Goal: Information Seeking & Learning: Find specific fact

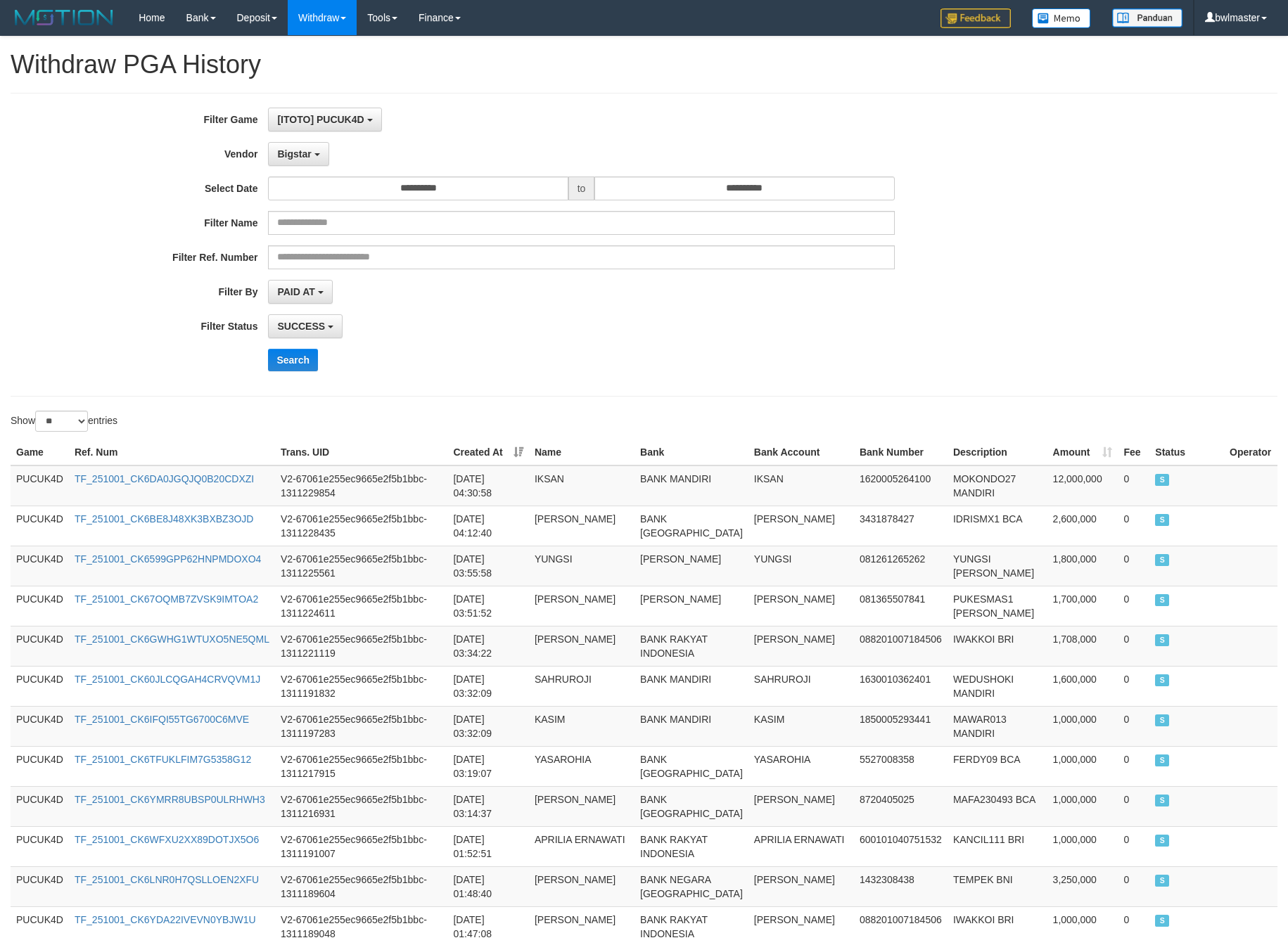
select select "**********"
select select "**"
click at [284, 363] on button "Search" at bounding box center [293, 359] width 50 height 22
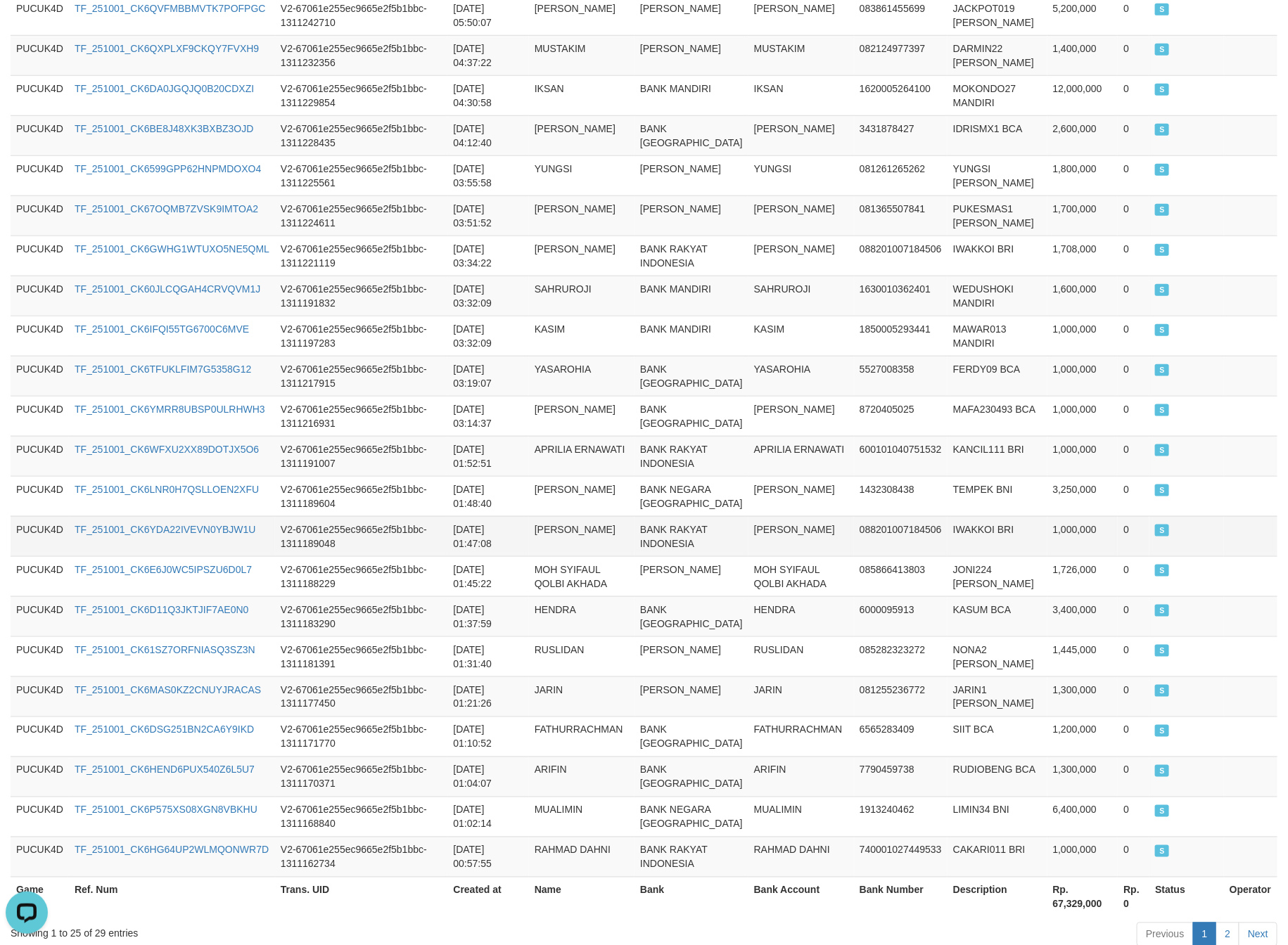
scroll to position [728, 0]
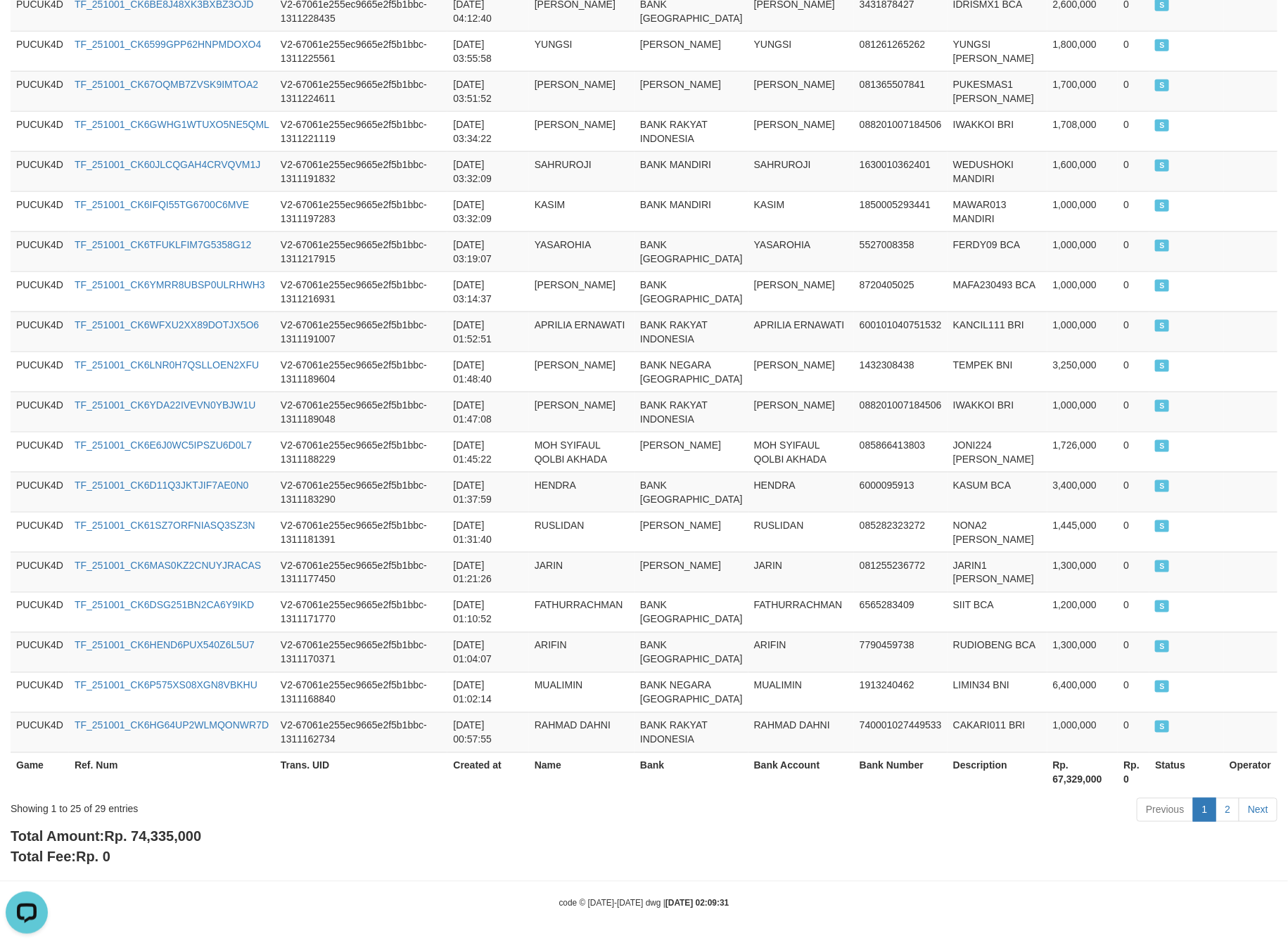
click at [121, 834] on span "Rp. 74,335,000" at bounding box center [152, 837] width 97 height 16
click at [162, 838] on span "Rp. 74,335,000" at bounding box center [152, 837] width 97 height 16
copy span "74,335,000"
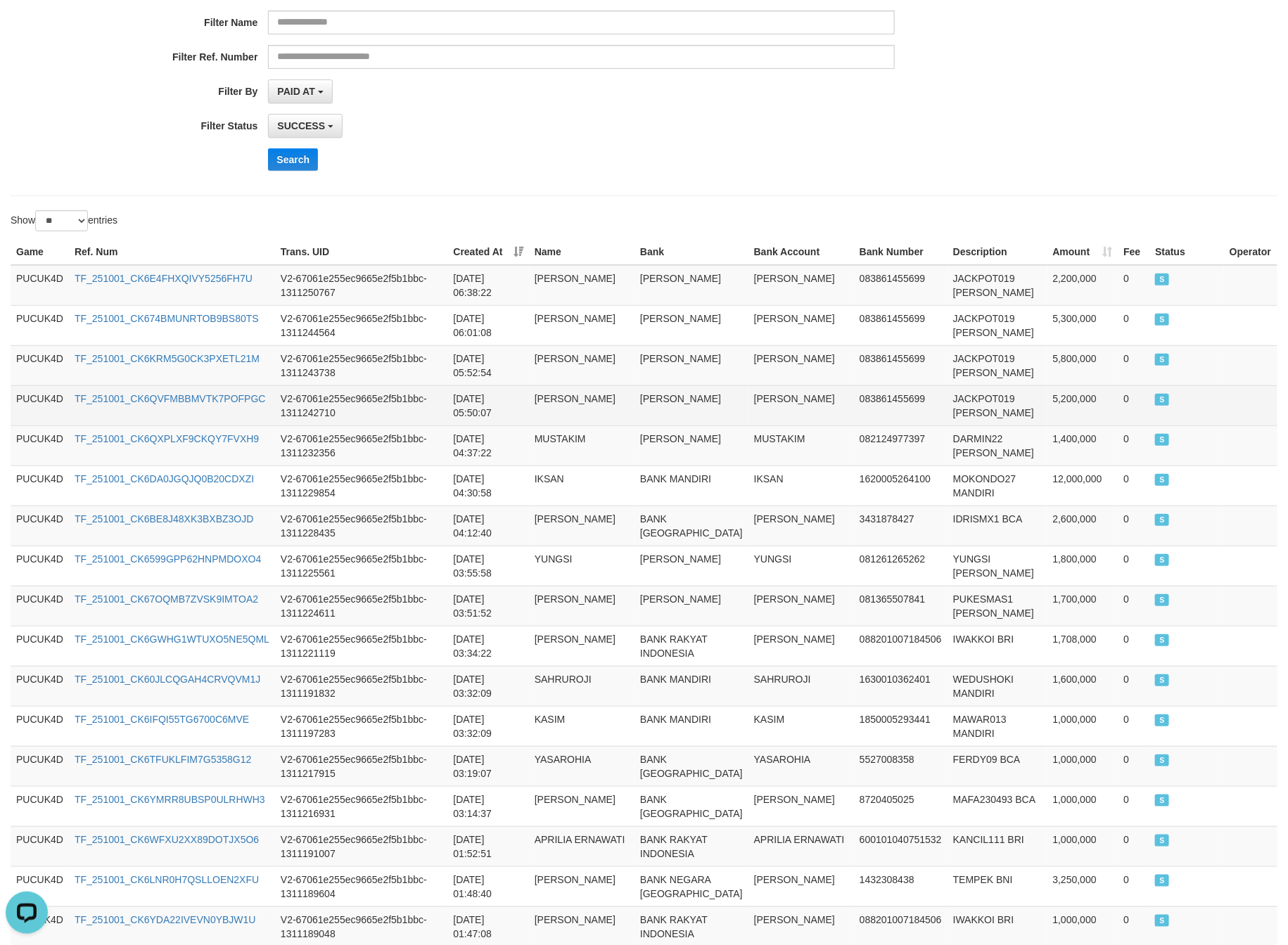
scroll to position [0, 0]
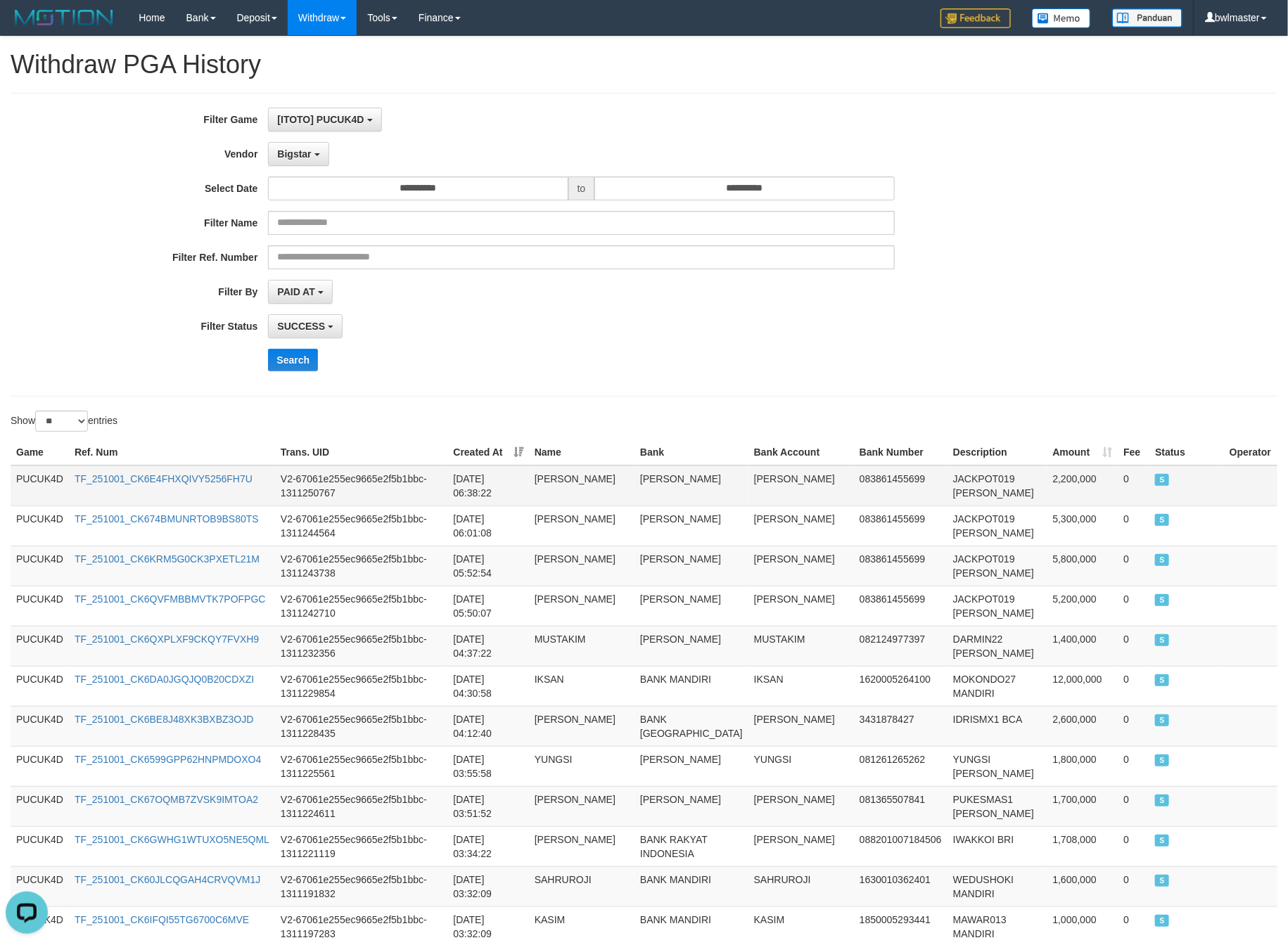
click at [1080, 477] on td "2,200,000" at bounding box center [1082, 485] width 71 height 41
copy td "2,200,000"
click at [1080, 477] on td "2,200,000" at bounding box center [1082, 485] width 71 height 41
click at [284, 163] on button "Bigstar" at bounding box center [297, 154] width 60 height 24
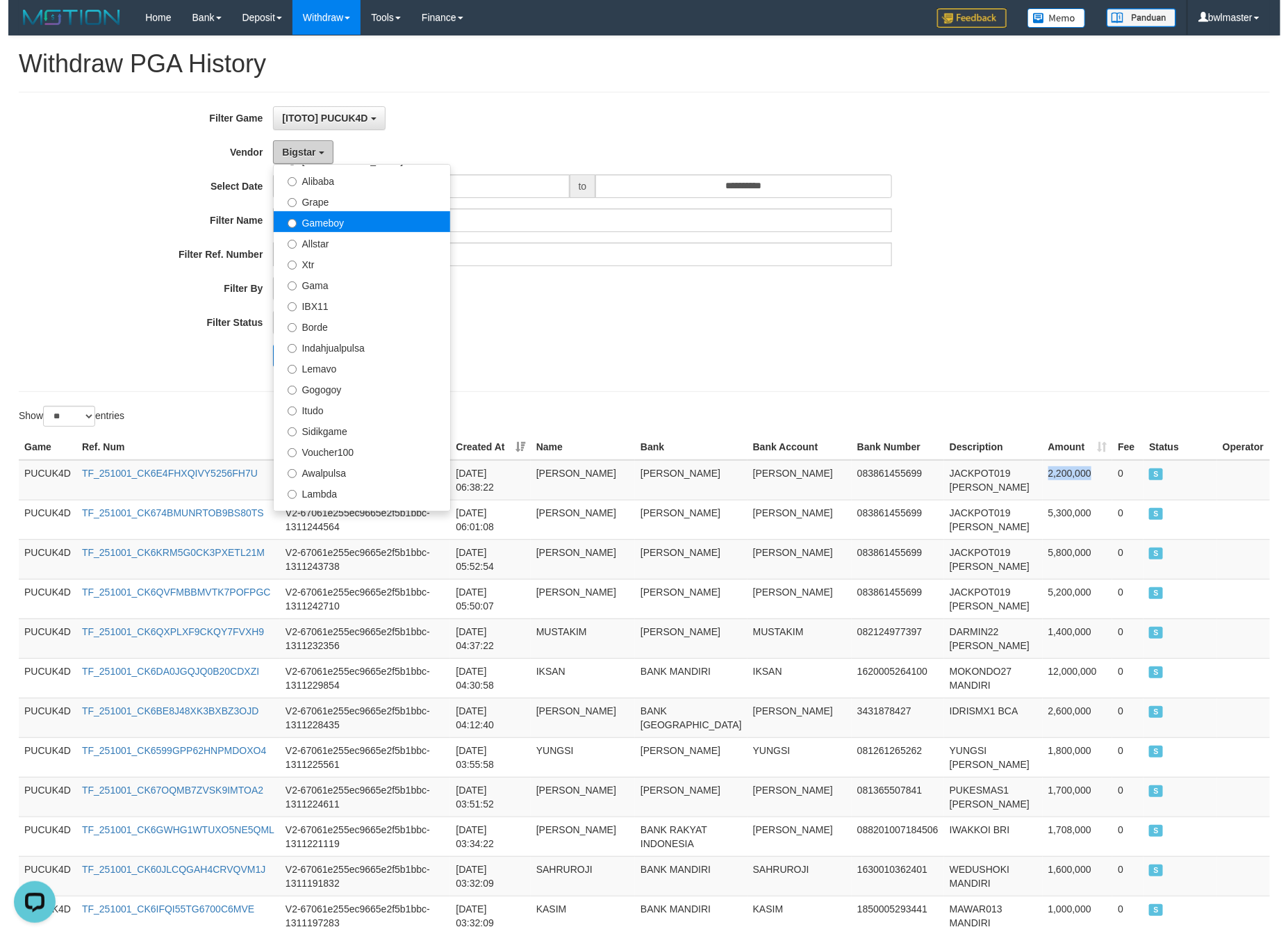
scroll to position [205, 0]
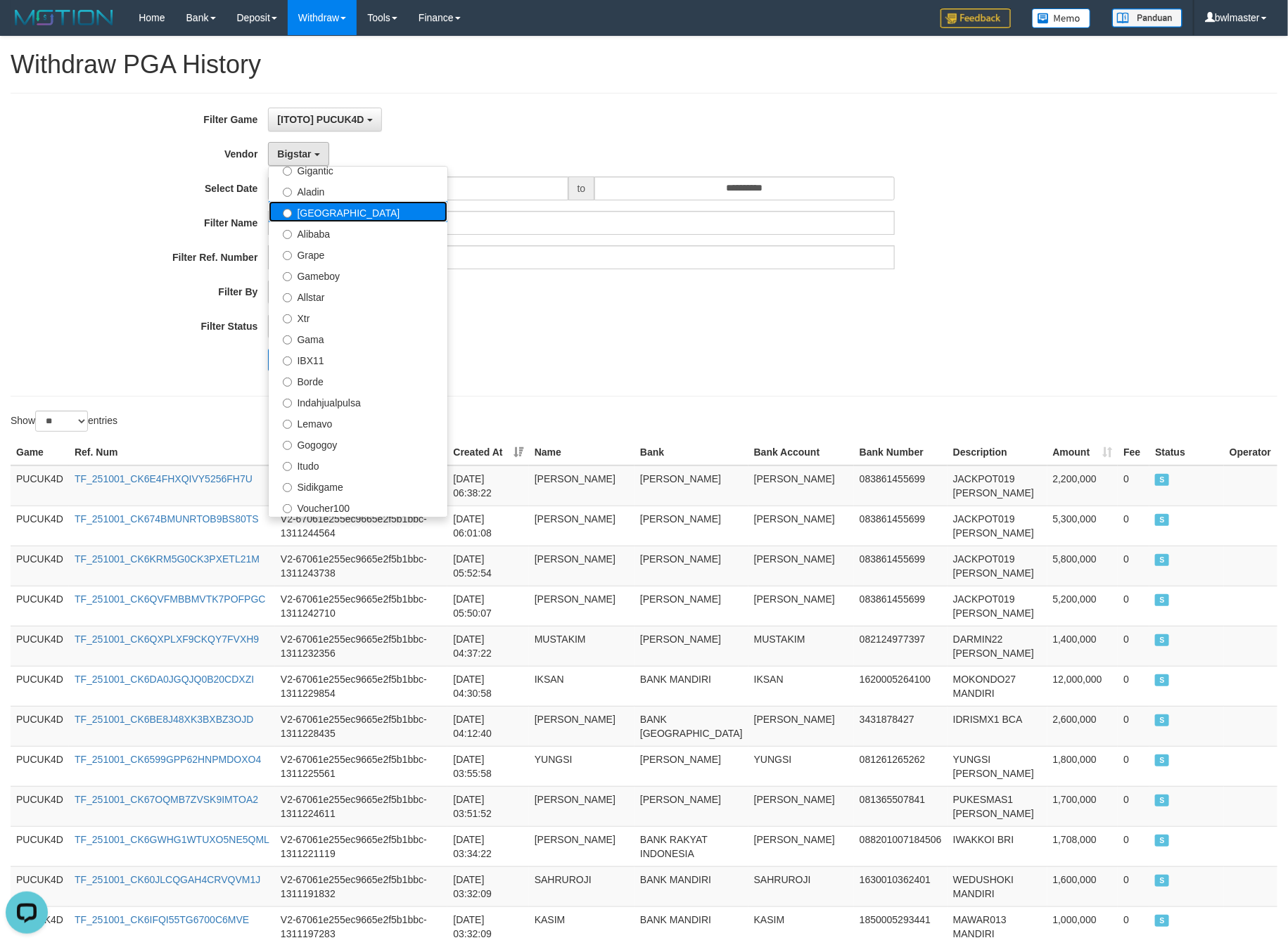
click at [298, 216] on label "[GEOGRAPHIC_DATA]" at bounding box center [358, 211] width 179 height 21
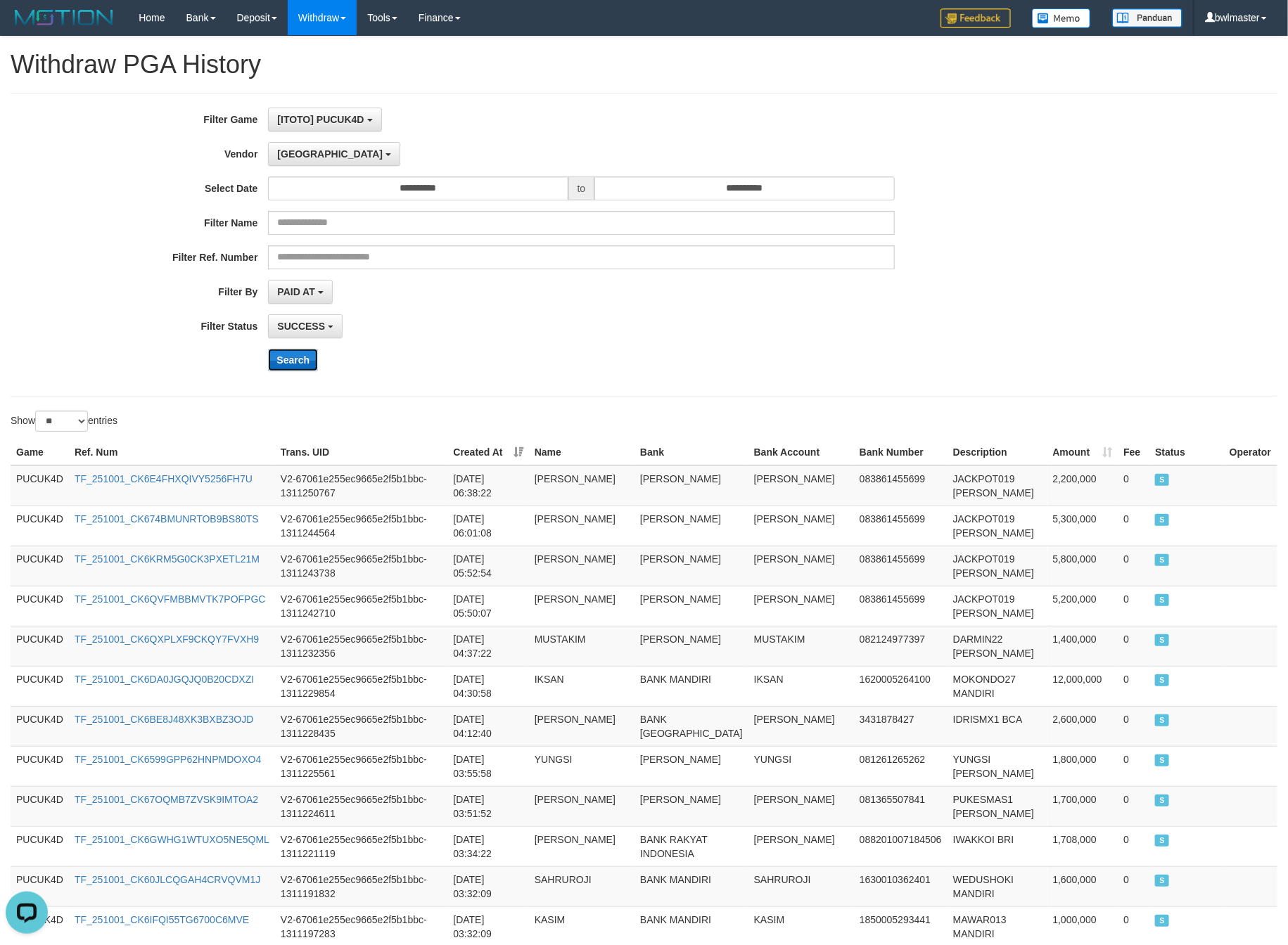
click at [281, 360] on button "Search" at bounding box center [293, 359] width 50 height 22
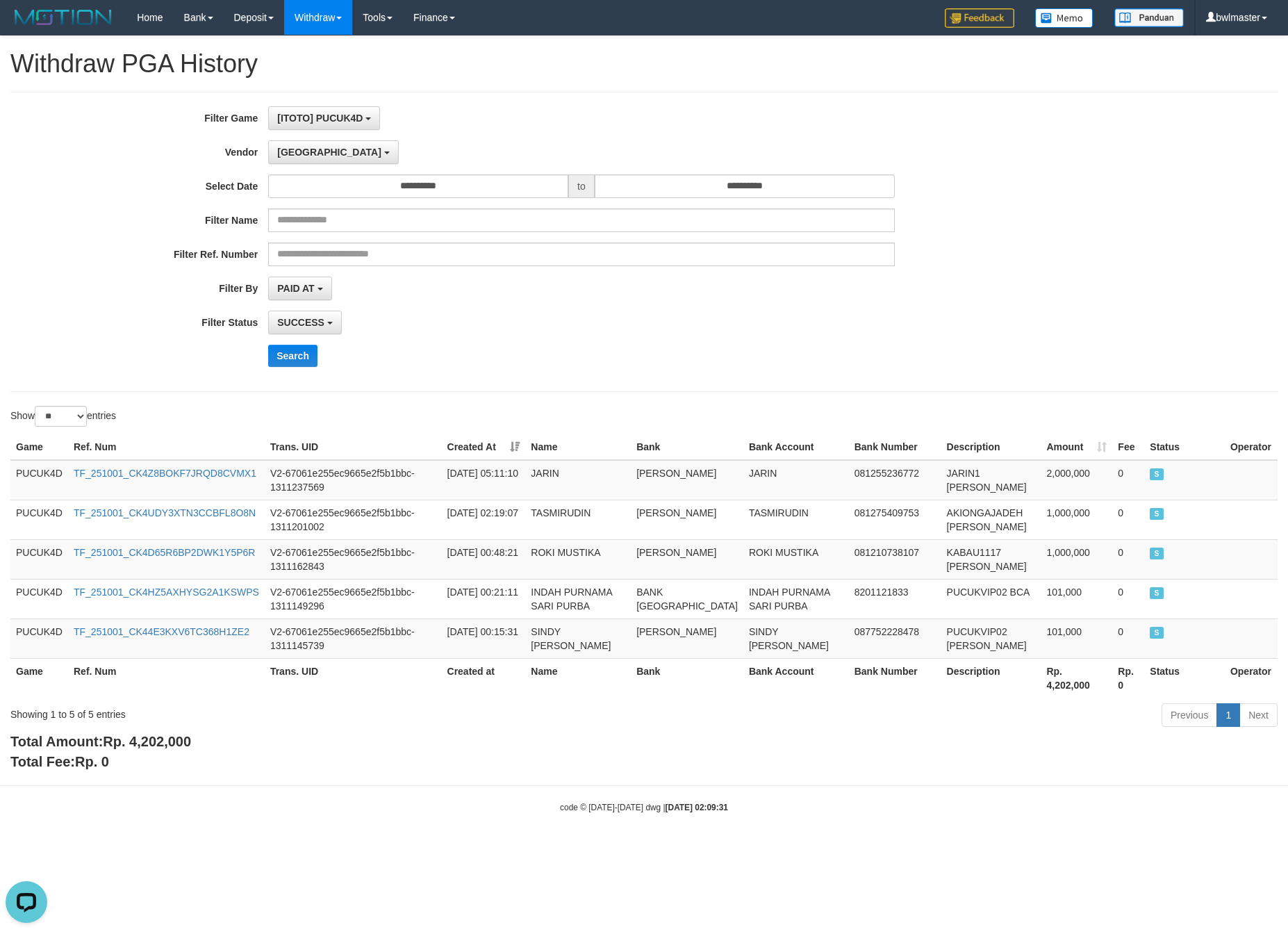
click at [169, 757] on div "Total Amount: Rp. 4,202,000 Total Fee: Rp. 0" at bounding box center [644, 751] width 1267 height 39
copy span ","
drag, startPoint x: 169, startPoint y: 757, endPoint x: 161, endPoint y: 755, distance: 8.2
click at [171, 757] on div "Total Amount: Rp. 4,202,000 Total Fee: Rp. 0" at bounding box center [644, 751] width 1267 height 39
click at [152, 747] on span "Rp. 4,202,000" at bounding box center [146, 741] width 88 height 16
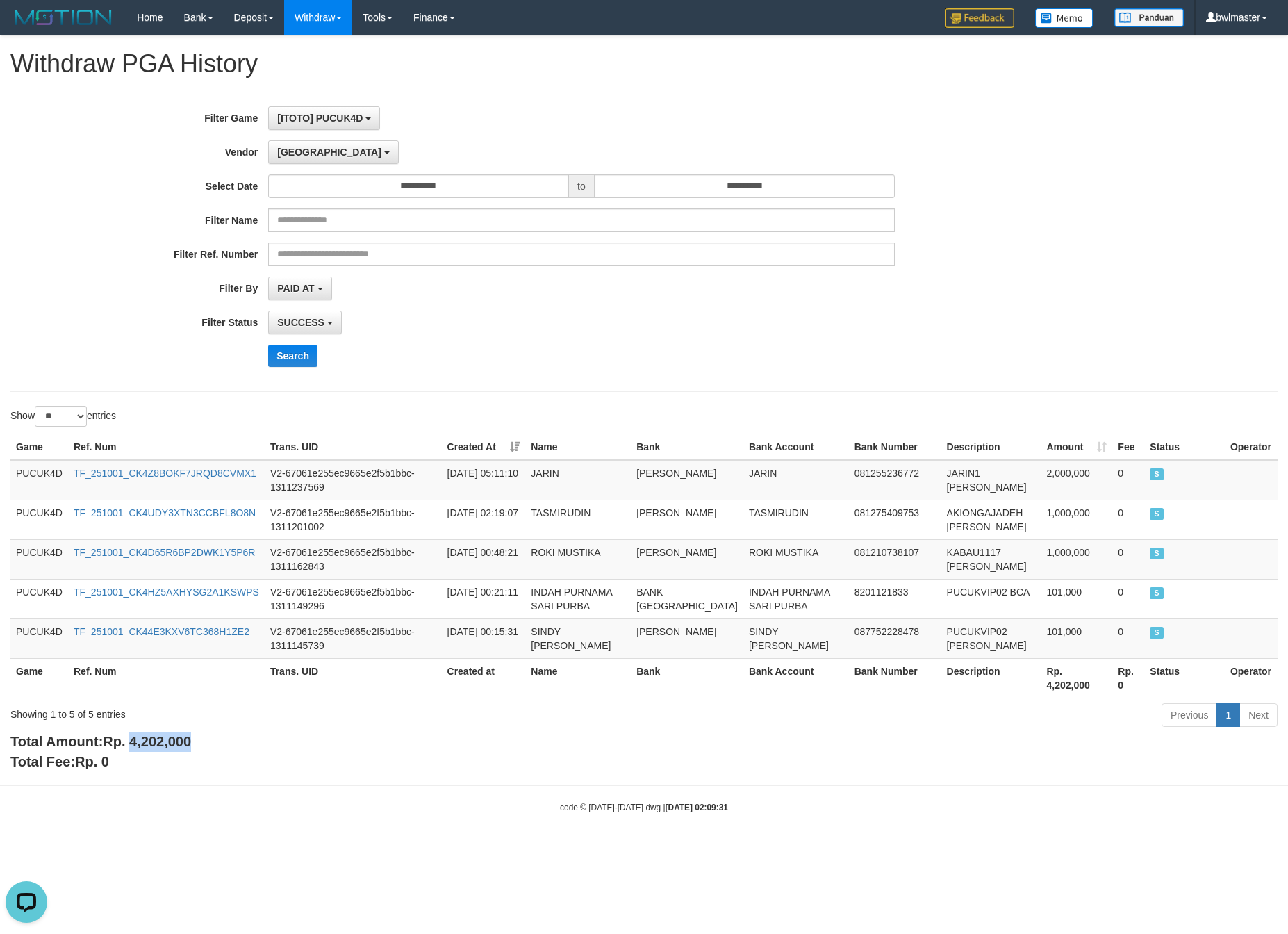
copy span "4,202,000"
click at [152, 747] on span "Rp. 4,202,000" at bounding box center [146, 741] width 88 height 16
click at [284, 150] on span "[GEOGRAPHIC_DATA]" at bounding box center [330, 152] width 104 height 11
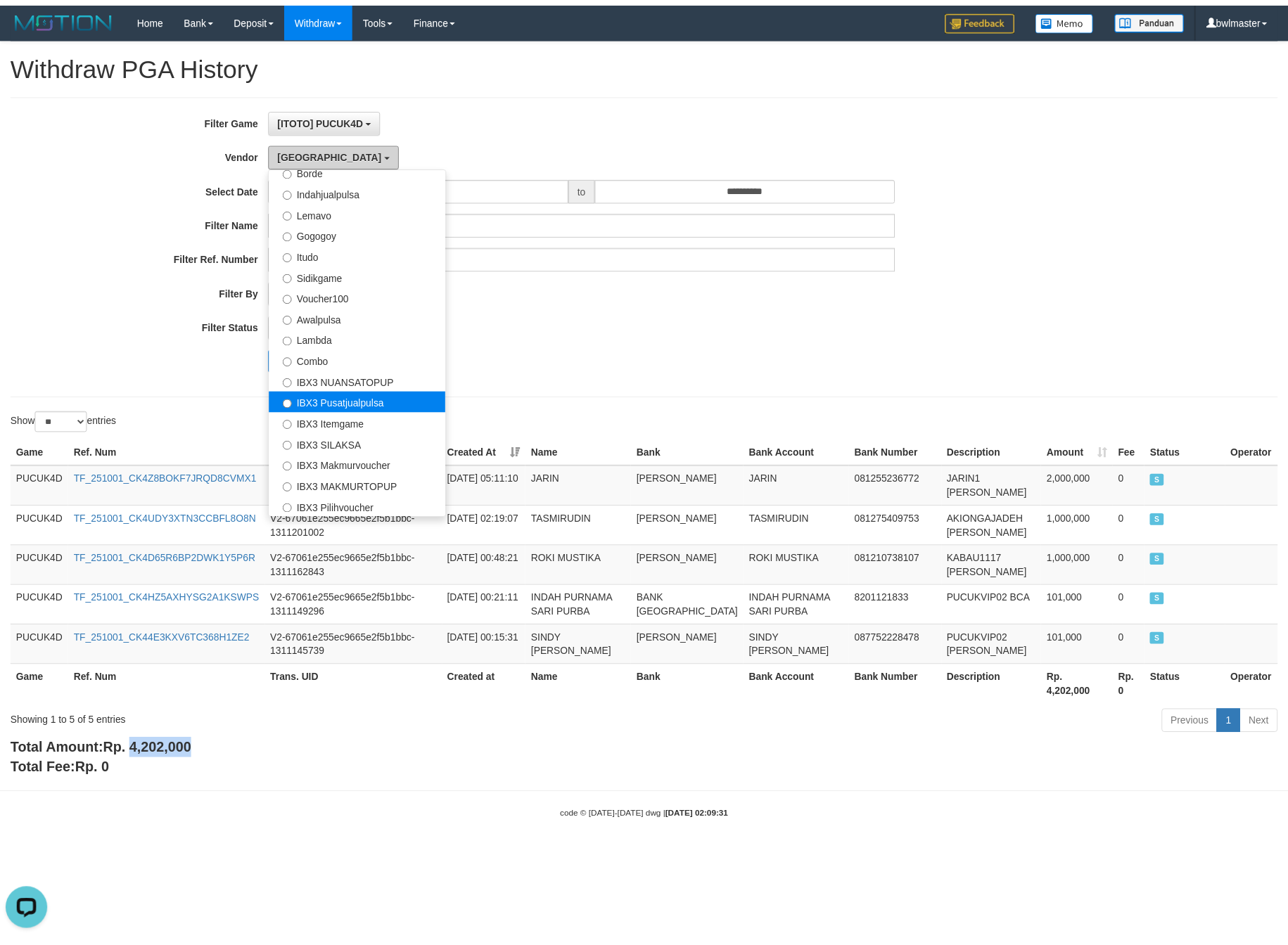
scroll to position [523, 0]
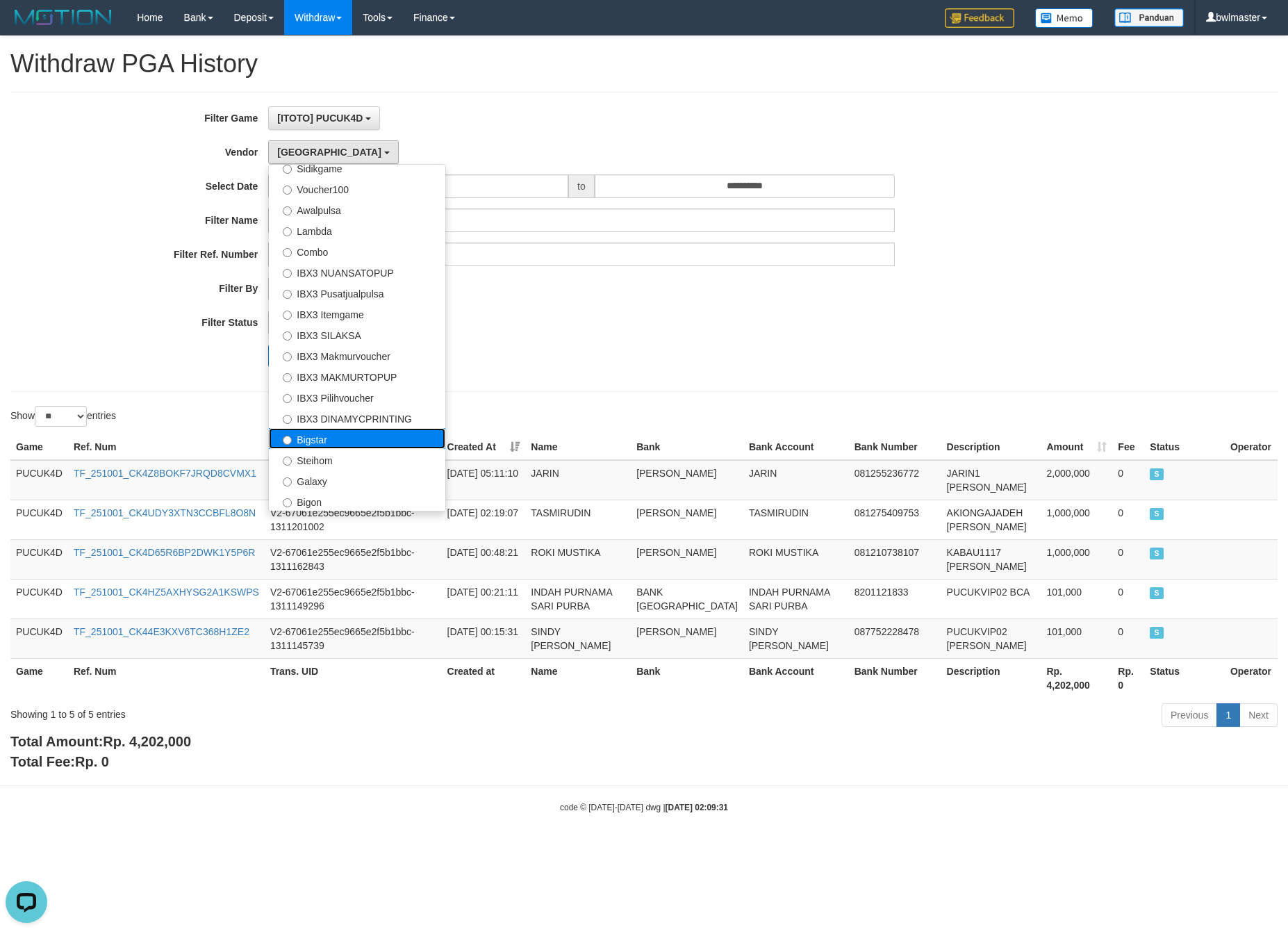
click at [347, 434] on label "Bigstar" at bounding box center [357, 439] width 177 height 21
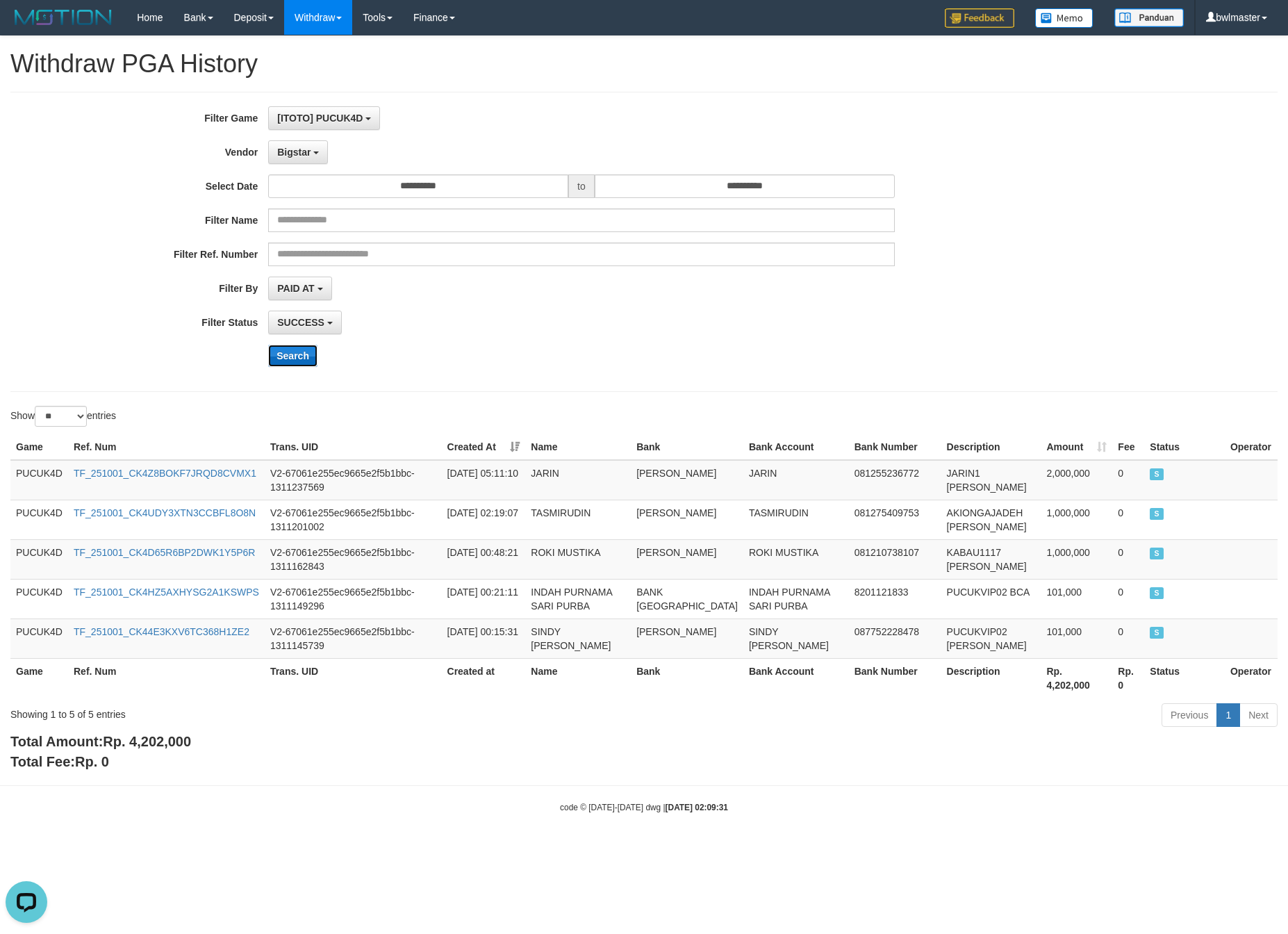
click at [298, 353] on button "Search" at bounding box center [293, 355] width 49 height 22
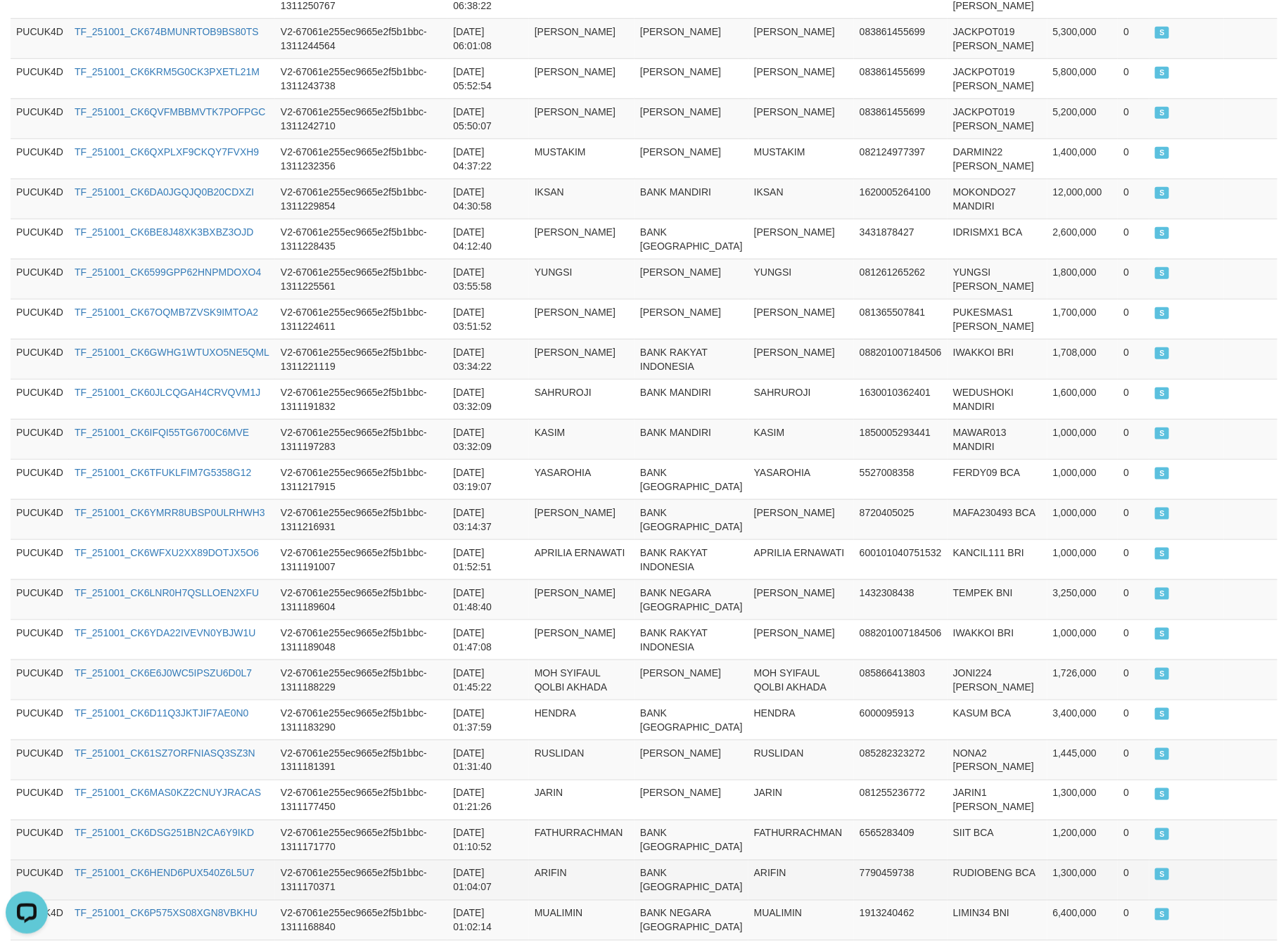
scroll to position [728, 0]
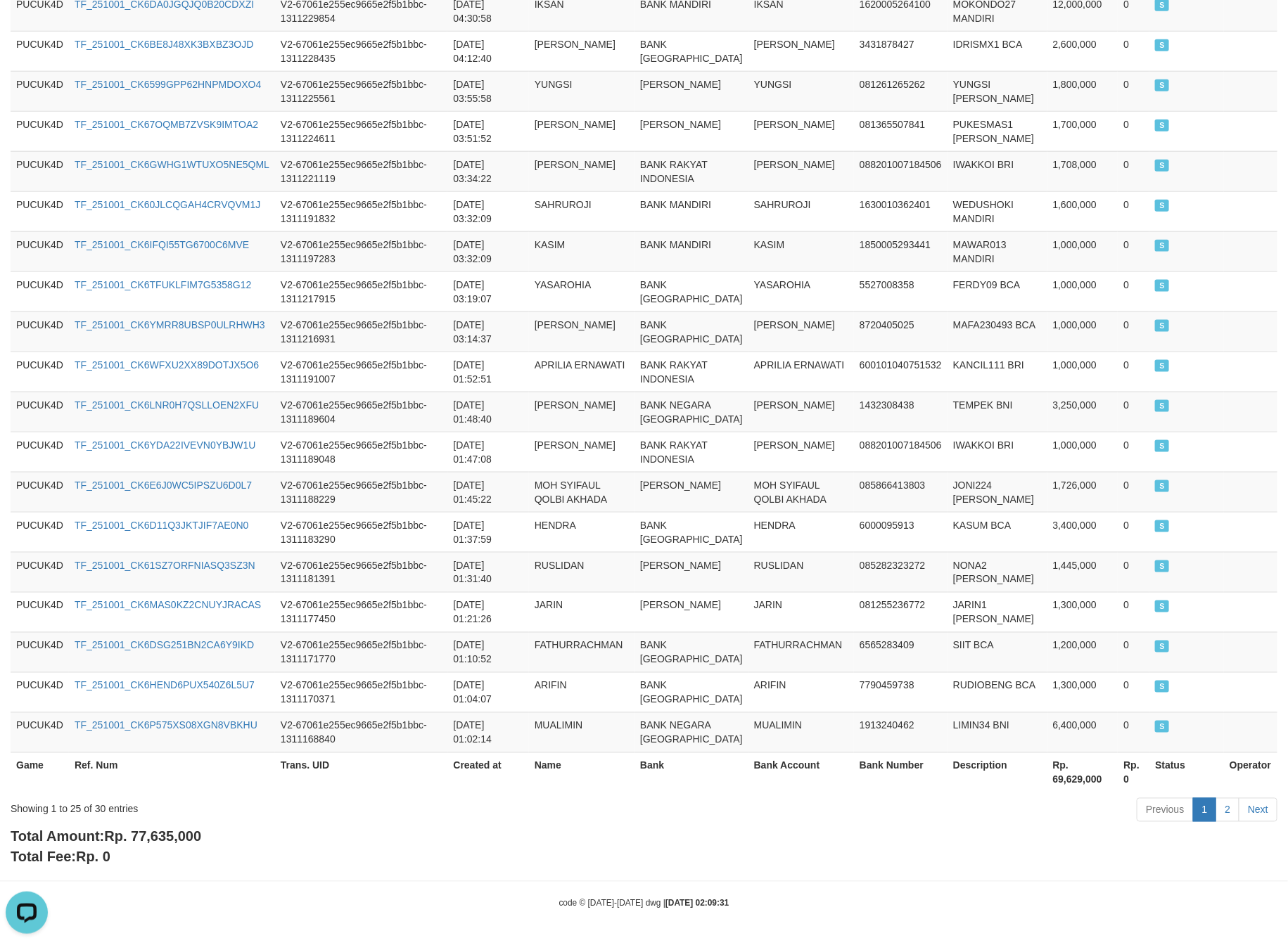
click at [169, 829] on span "Rp. 77,635,000" at bounding box center [152, 837] width 97 height 16
copy span "77,635,000"
click at [169, 829] on span "Rp. 77,635,000" at bounding box center [152, 837] width 97 height 16
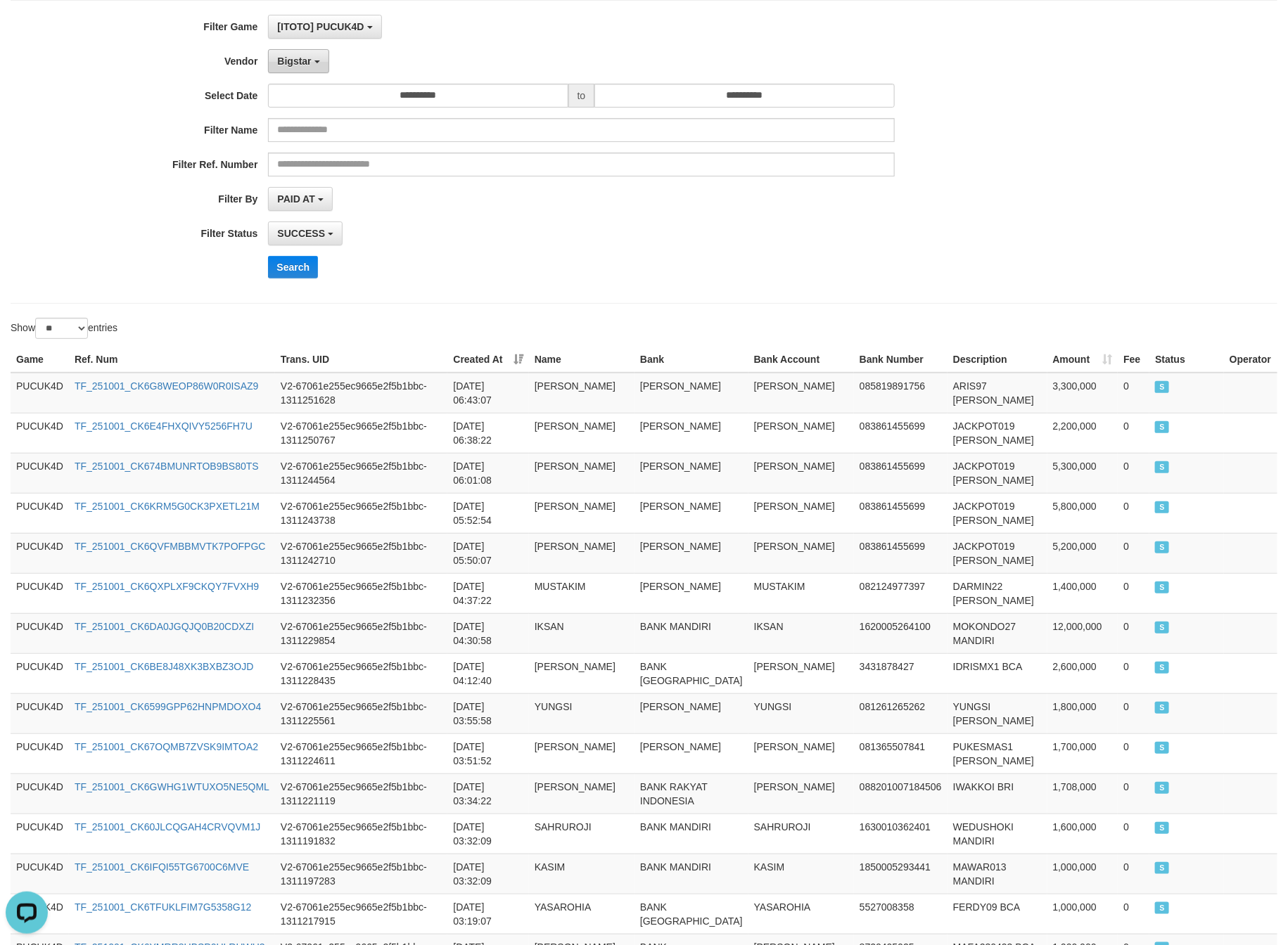
scroll to position [0, 0]
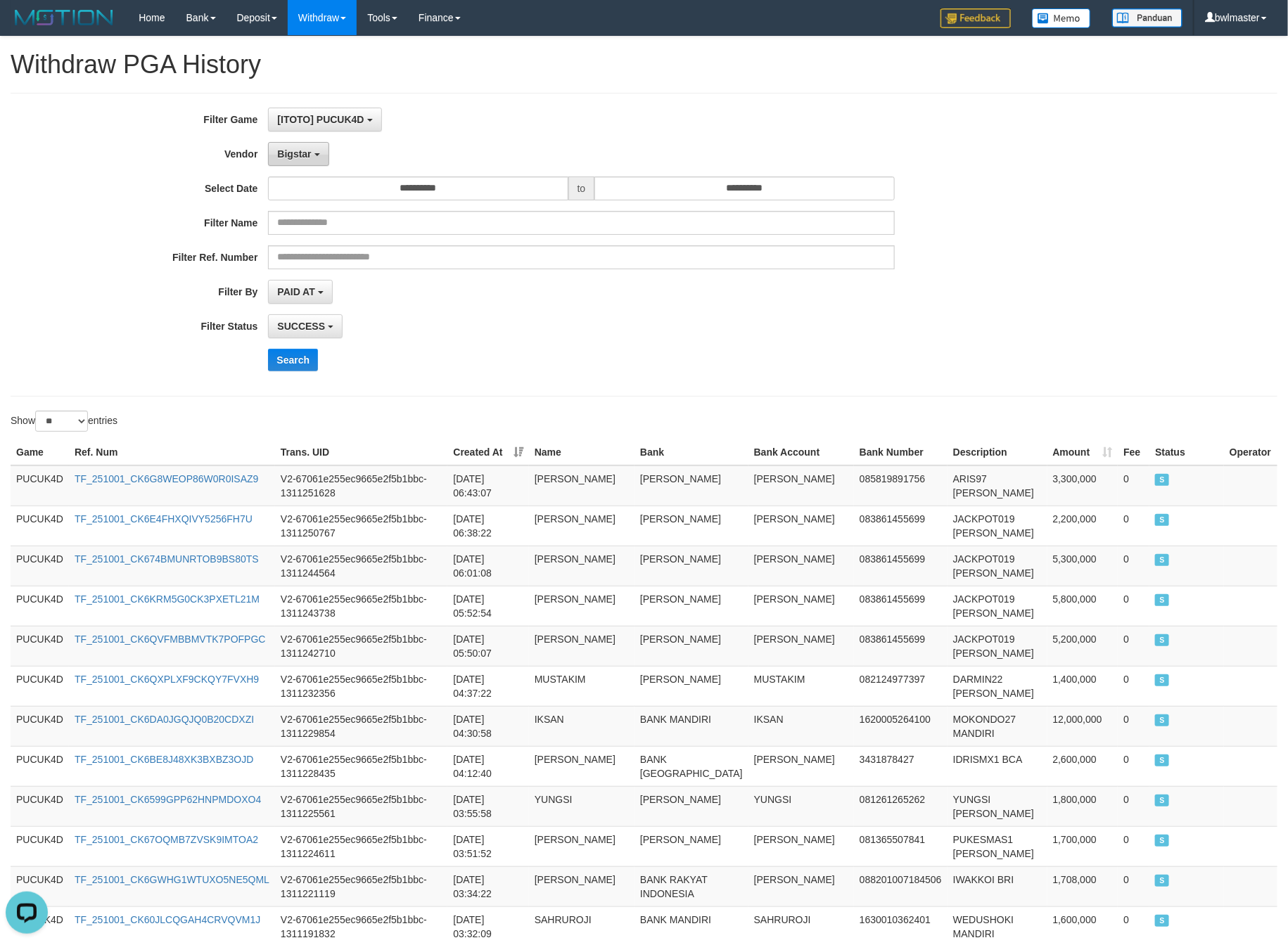
click at [287, 155] on span "Bigstar" at bounding box center [294, 154] width 33 height 11
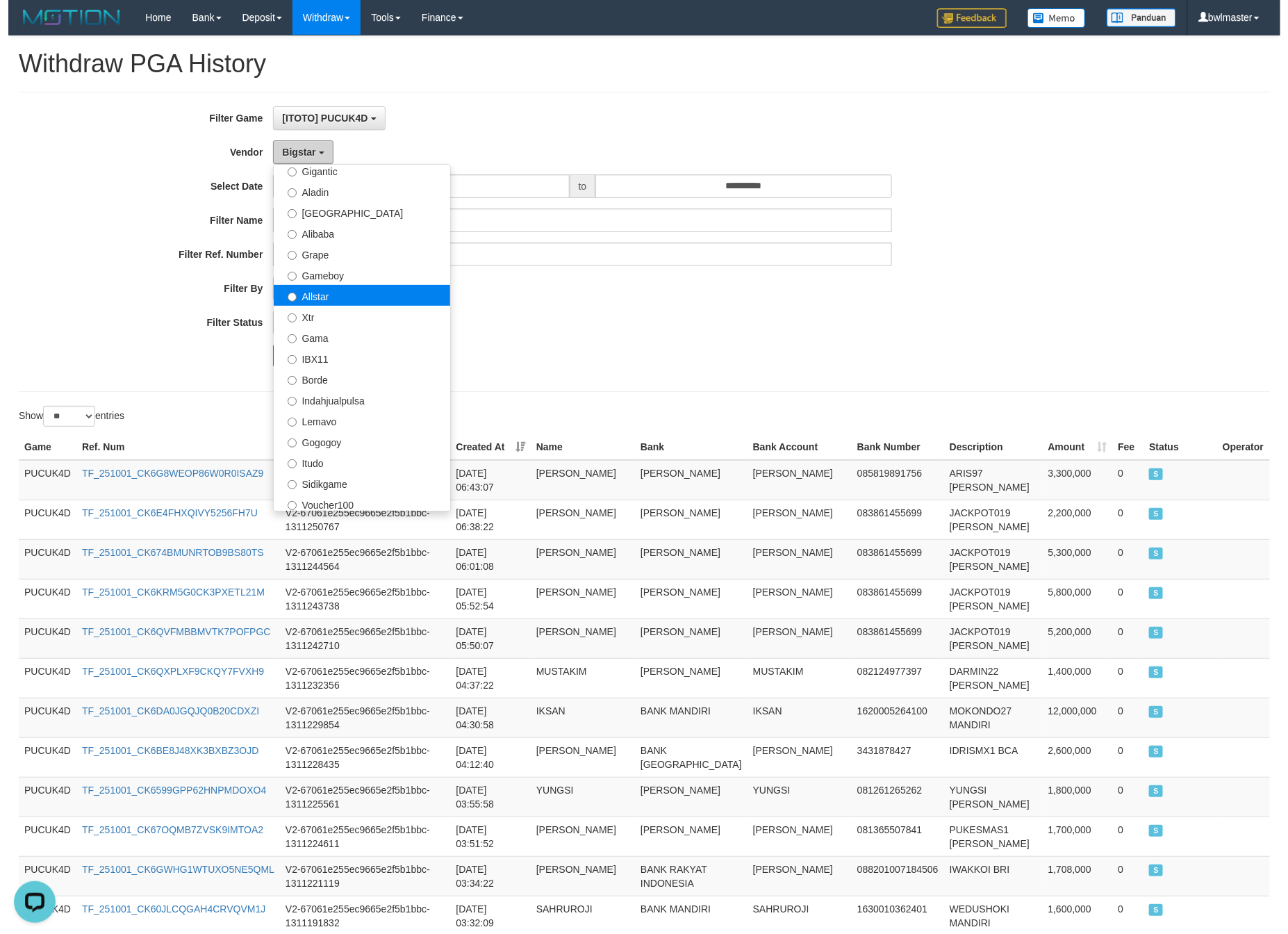
scroll to position [205, 0]
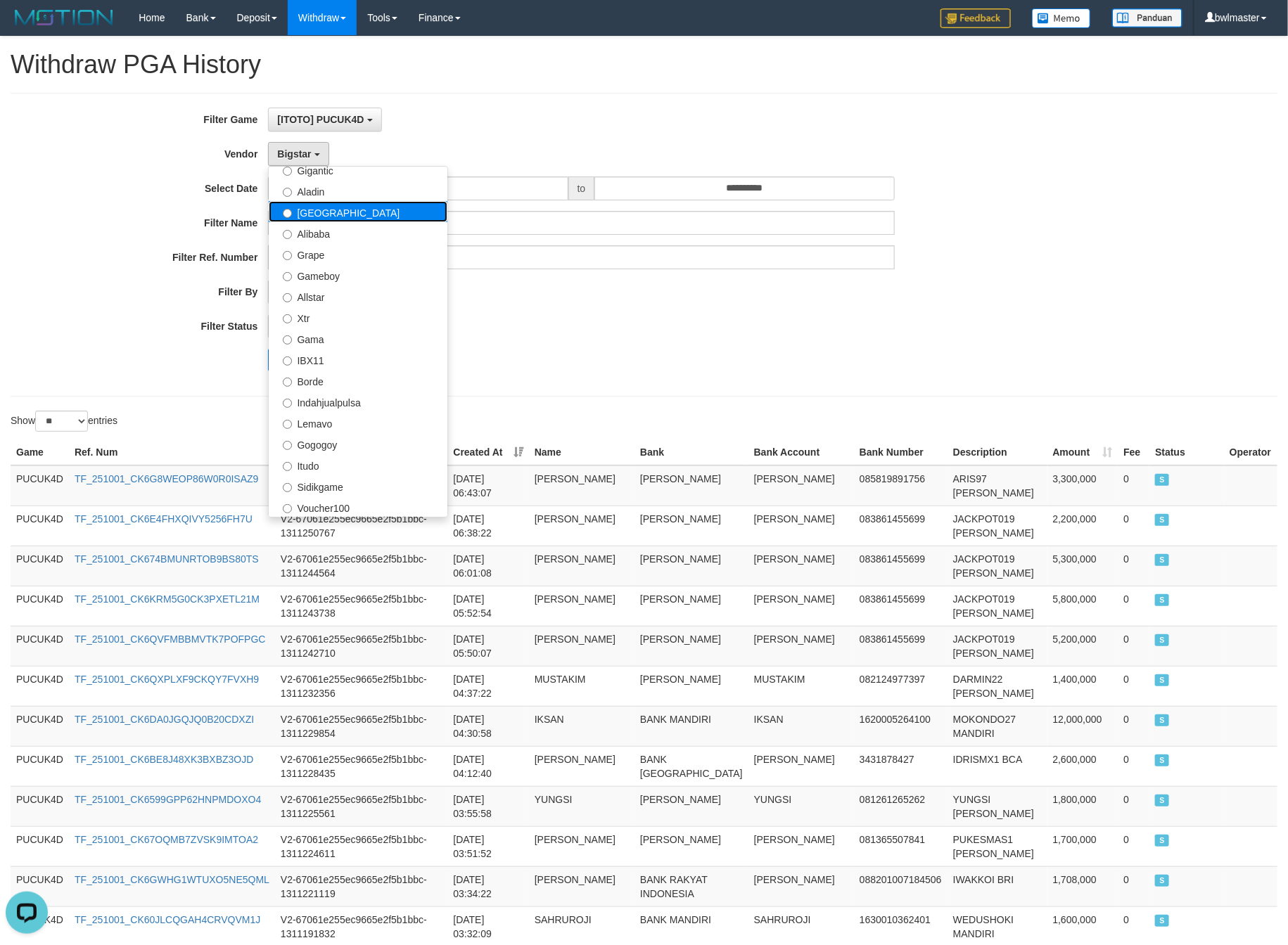
click at [317, 220] on label "[GEOGRAPHIC_DATA]" at bounding box center [358, 211] width 179 height 21
select select "**********"
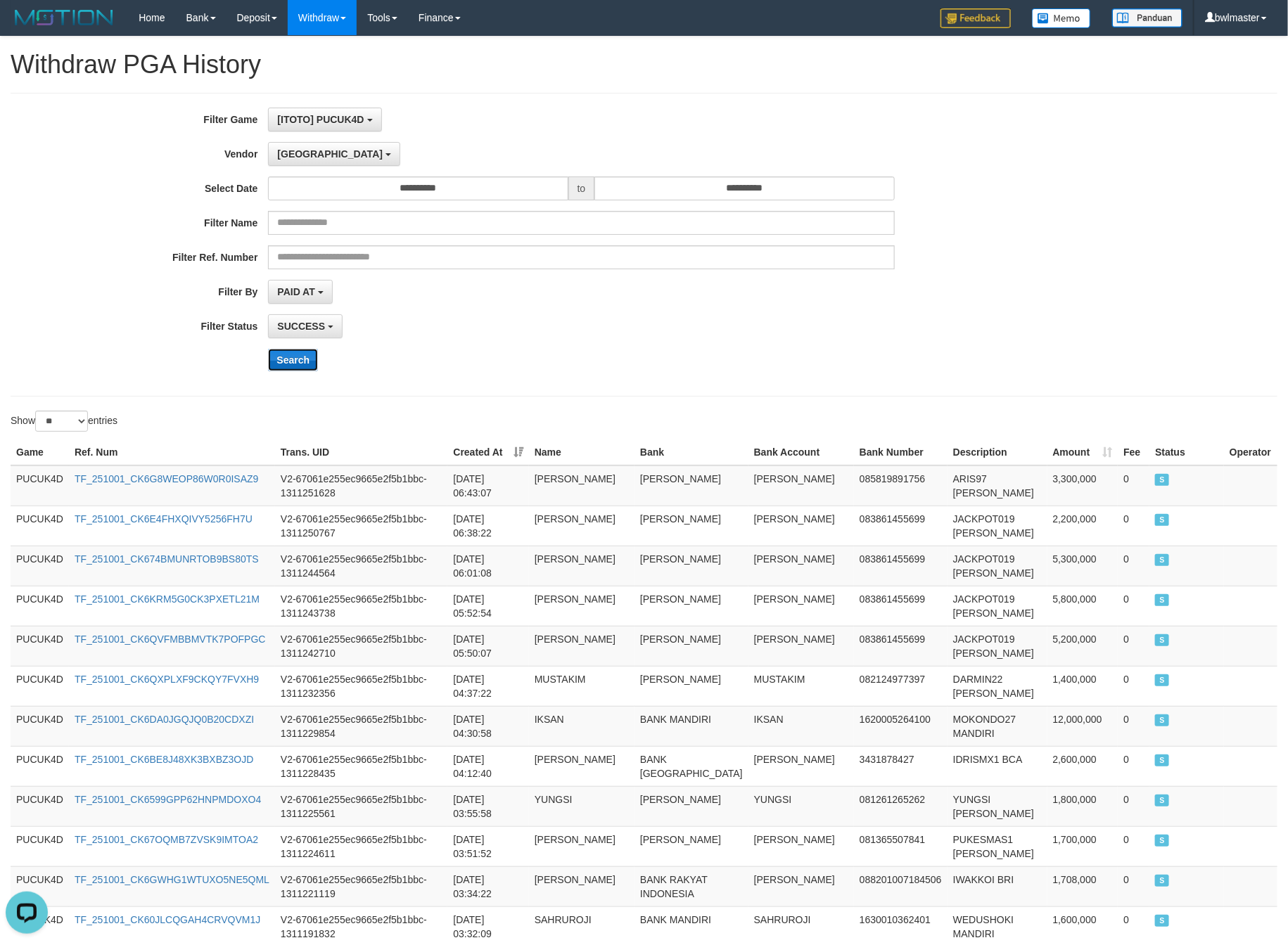
click at [296, 359] on button "Search" at bounding box center [293, 359] width 50 height 22
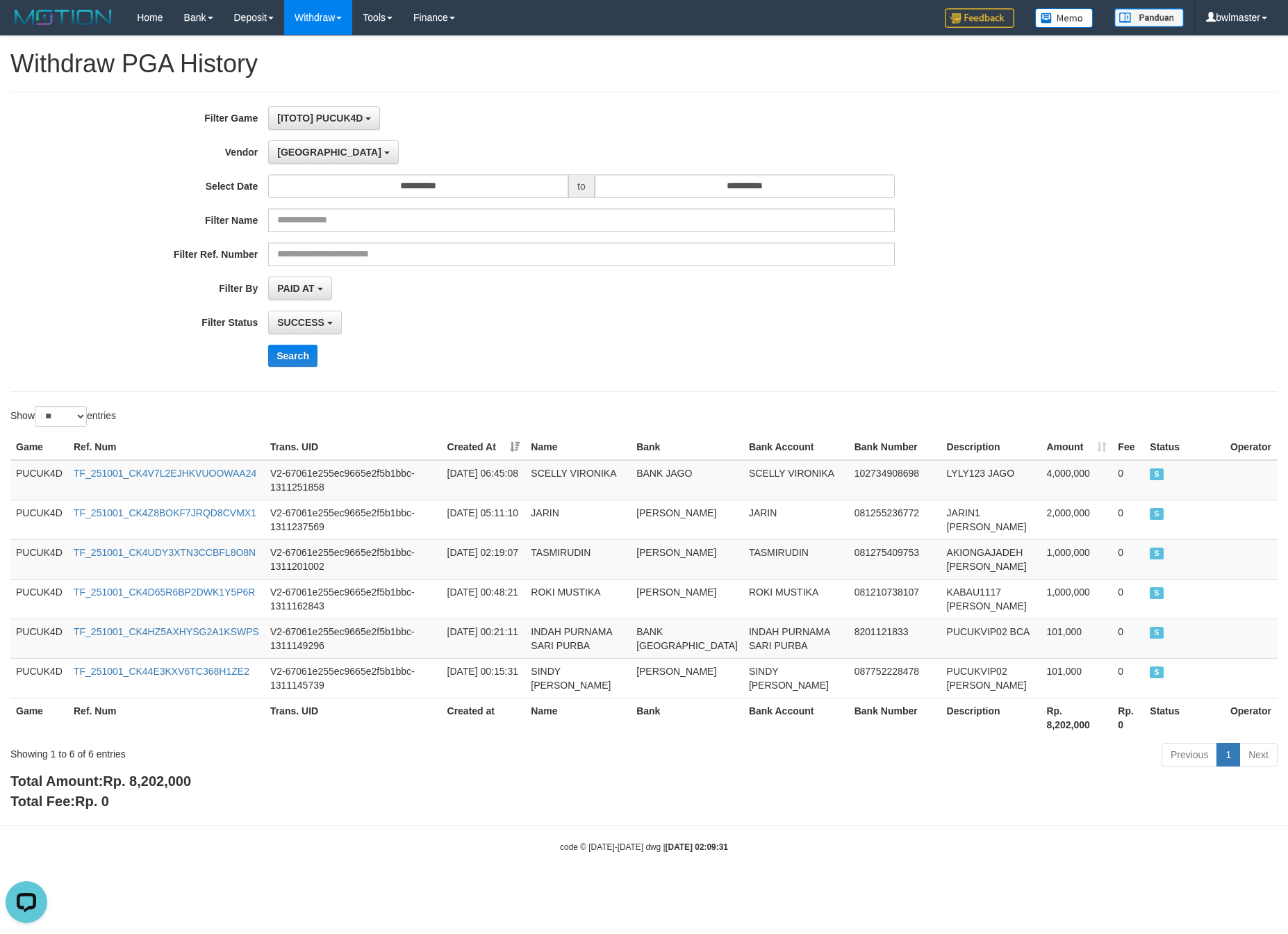
click at [166, 782] on span "Rp. 8,202,000" at bounding box center [146, 781] width 88 height 16
copy span "8,202,000"
click at [166, 782] on span "Rp. 8,202,000" at bounding box center [146, 781] width 88 height 16
